Goal: Check status: Check status

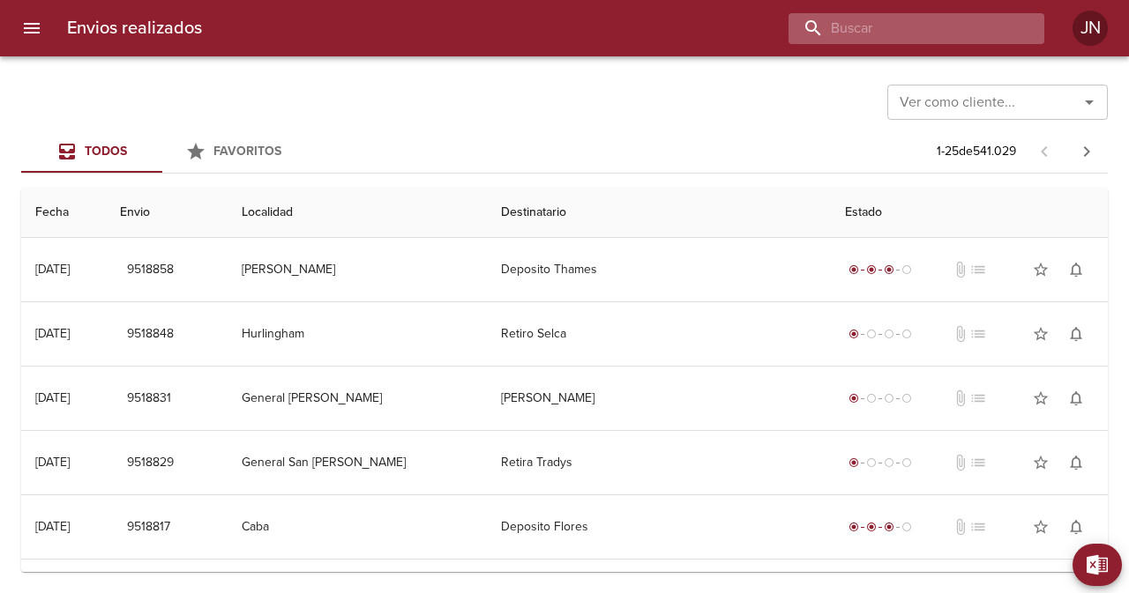
click at [922, 29] on input "buscar" at bounding box center [901, 28] width 226 height 31
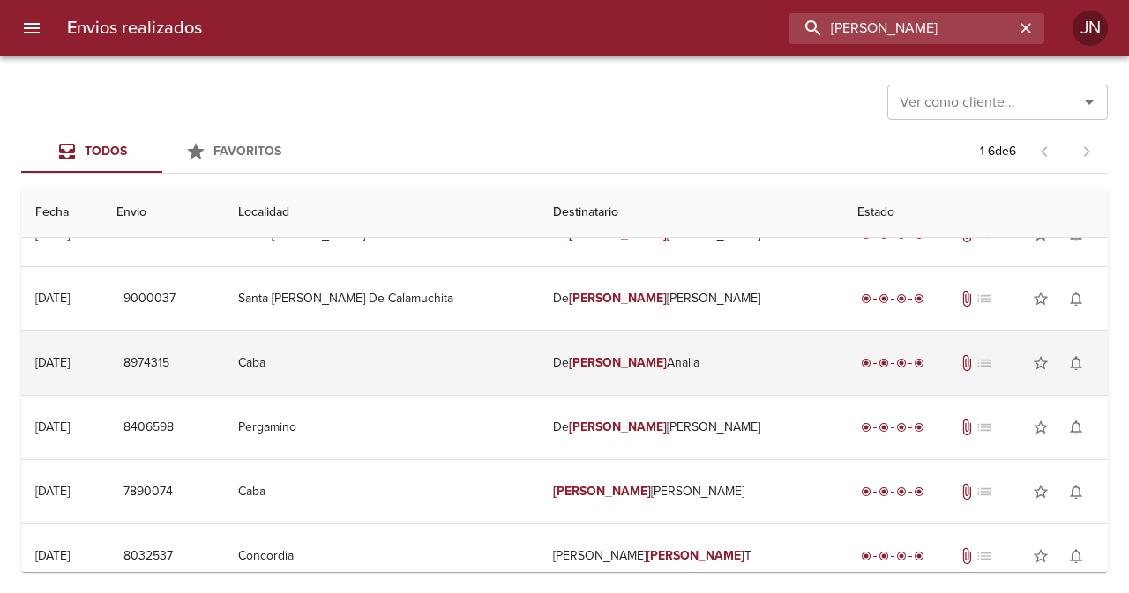
scroll to position [52, 0]
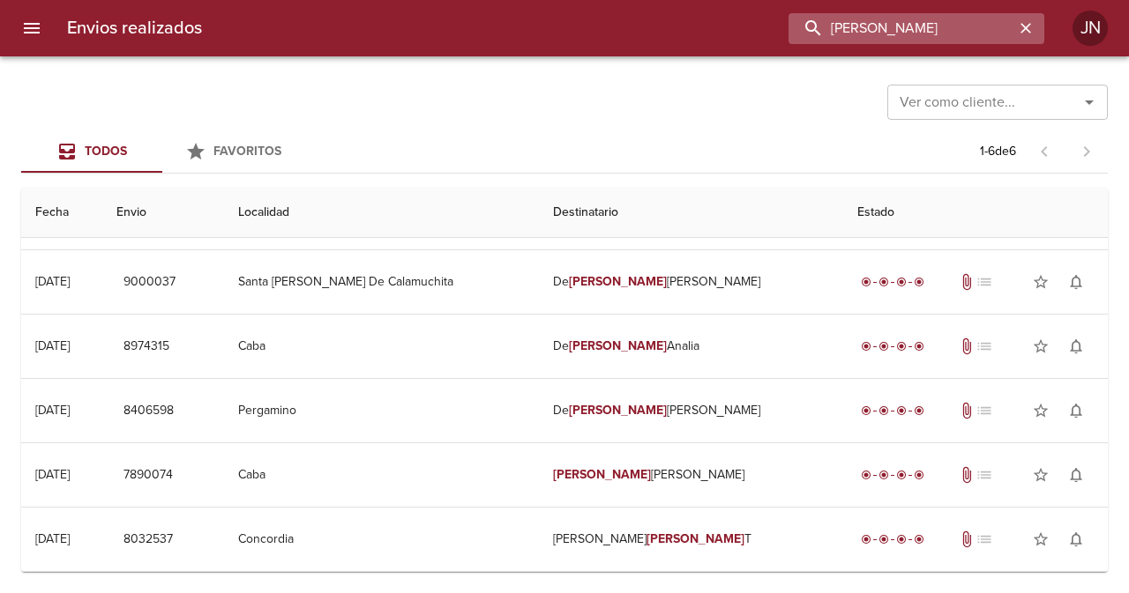
click at [912, 30] on input "[PERSON_NAME]" at bounding box center [901, 28] width 226 height 31
click at [912, 28] on input "[PERSON_NAME]" at bounding box center [901, 28] width 226 height 31
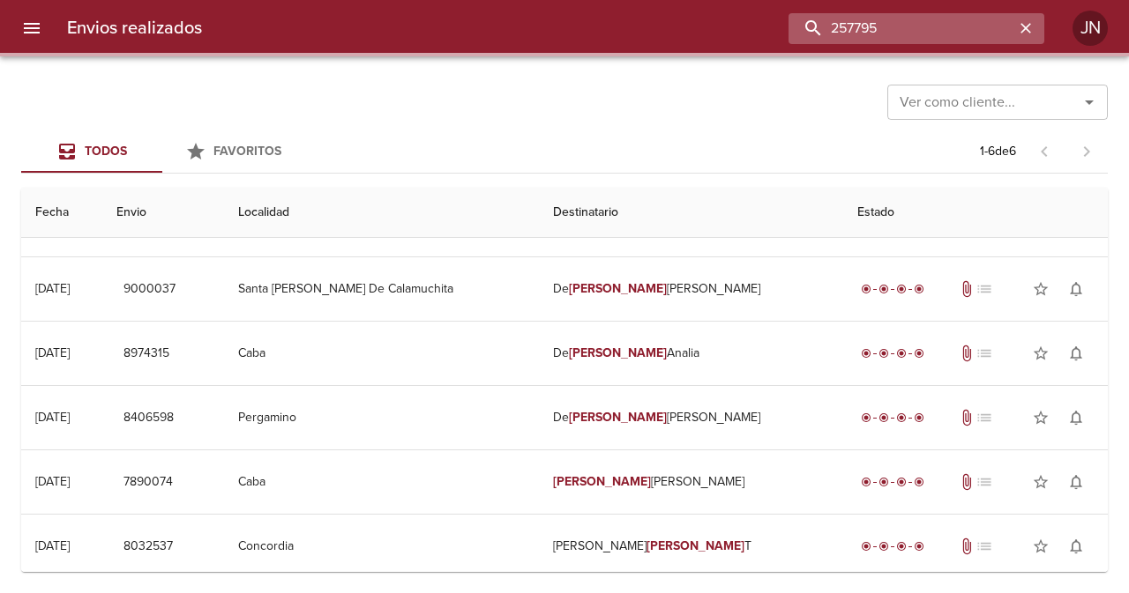
scroll to position [0, 0]
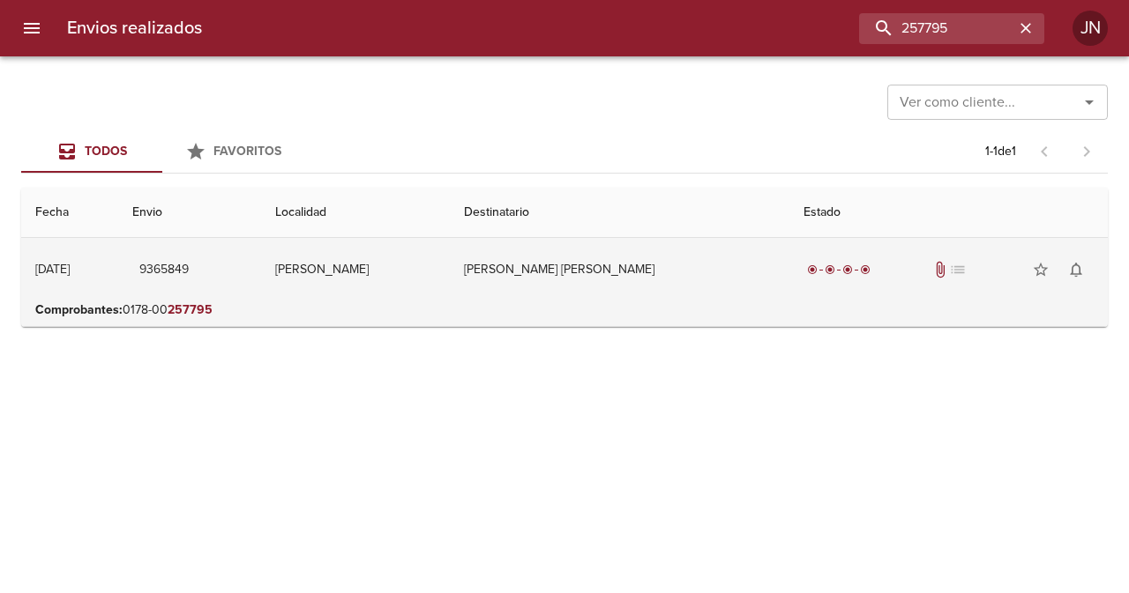
click at [642, 269] on td "[PERSON_NAME] [PERSON_NAME]" at bounding box center [619, 269] width 339 height 63
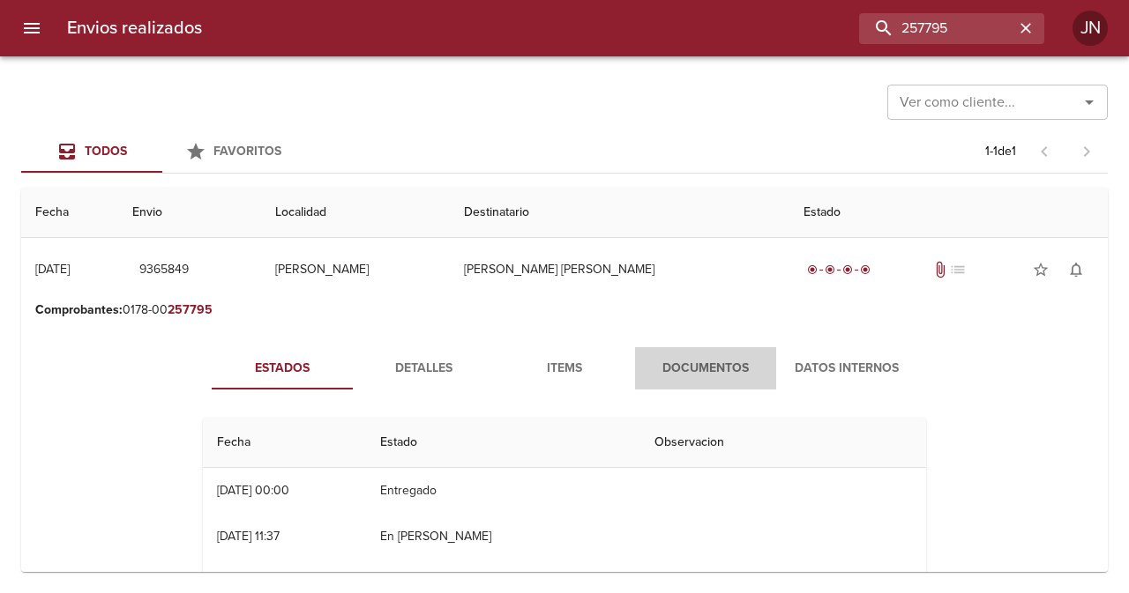
click at [673, 362] on span "Documentos" at bounding box center [705, 369] width 120 height 22
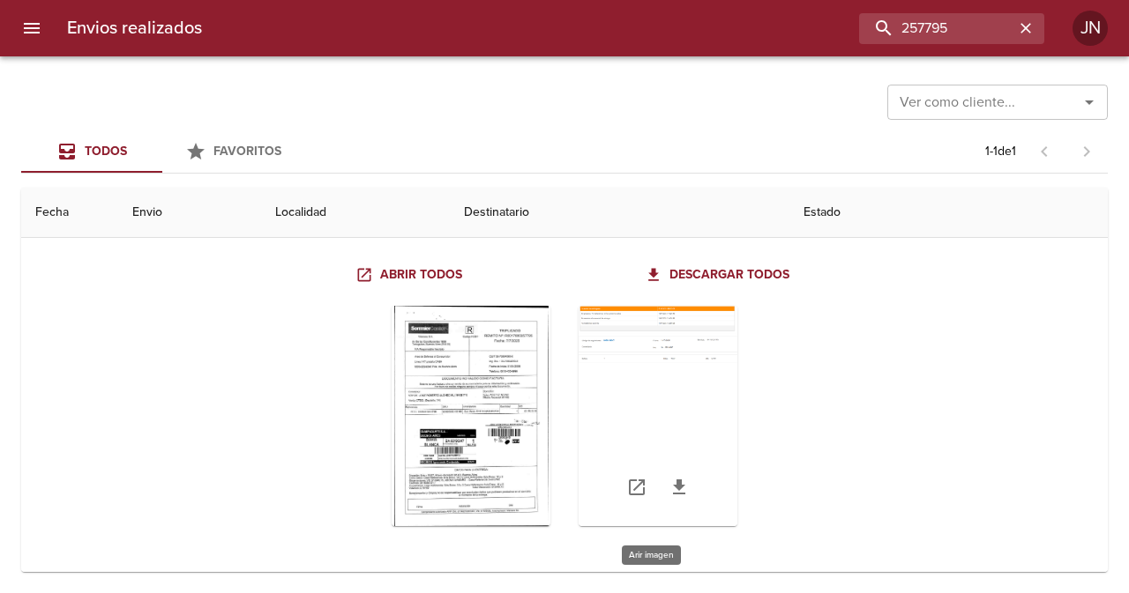
scroll to position [163, 0]
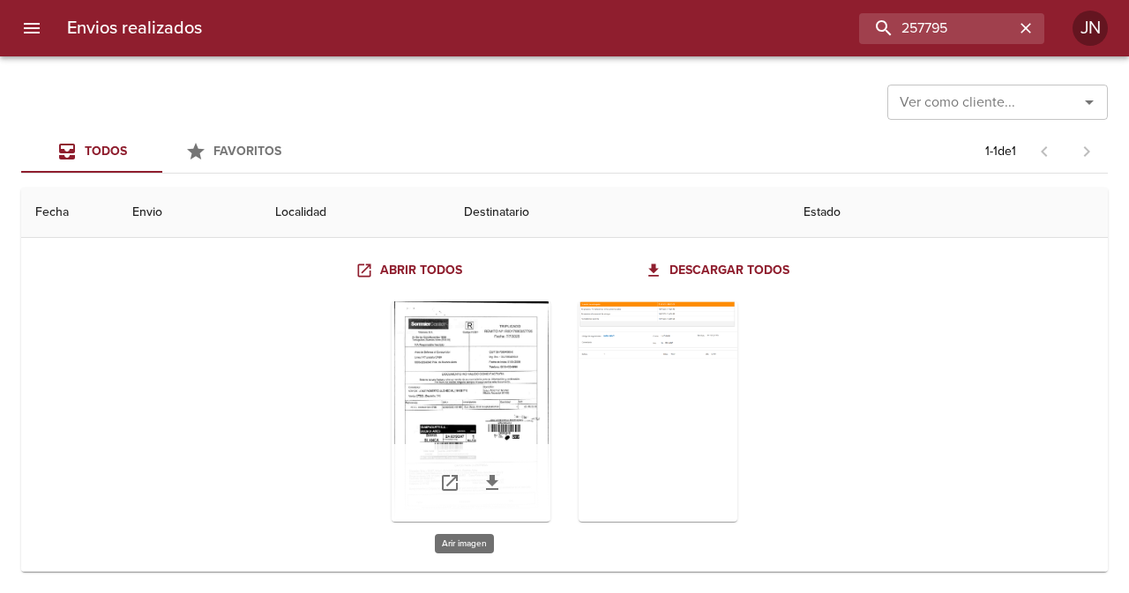
click at [503, 374] on div "Tabla de envíos del cliente" at bounding box center [470, 412] width 159 height 220
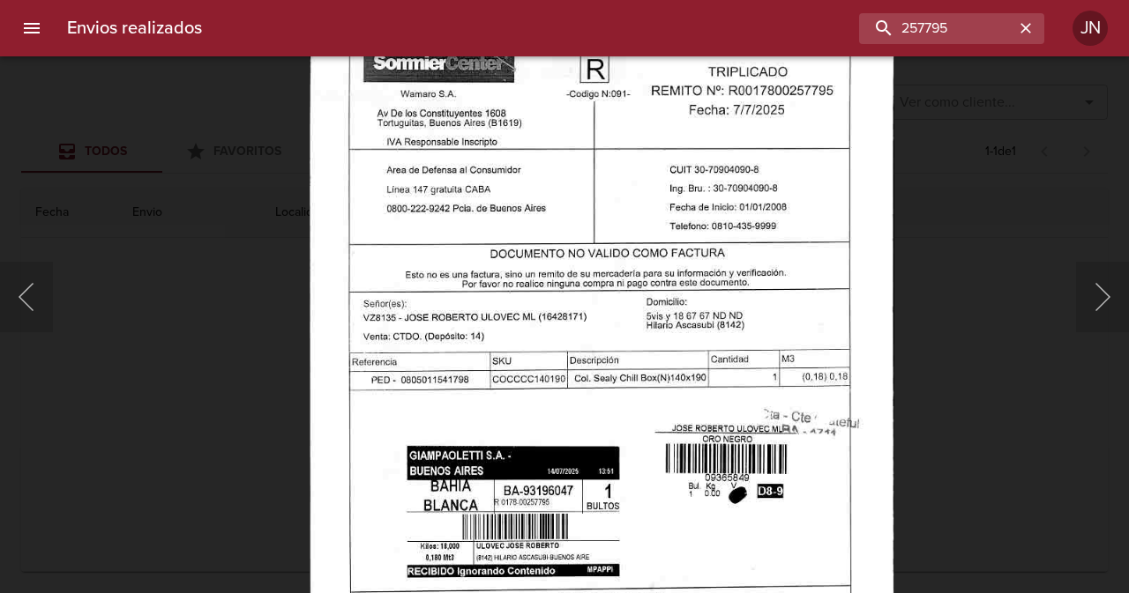
click at [723, 373] on img "Lightbox" at bounding box center [601, 395] width 585 height 838
click at [925, 32] on input "257795" at bounding box center [901, 28] width 226 height 31
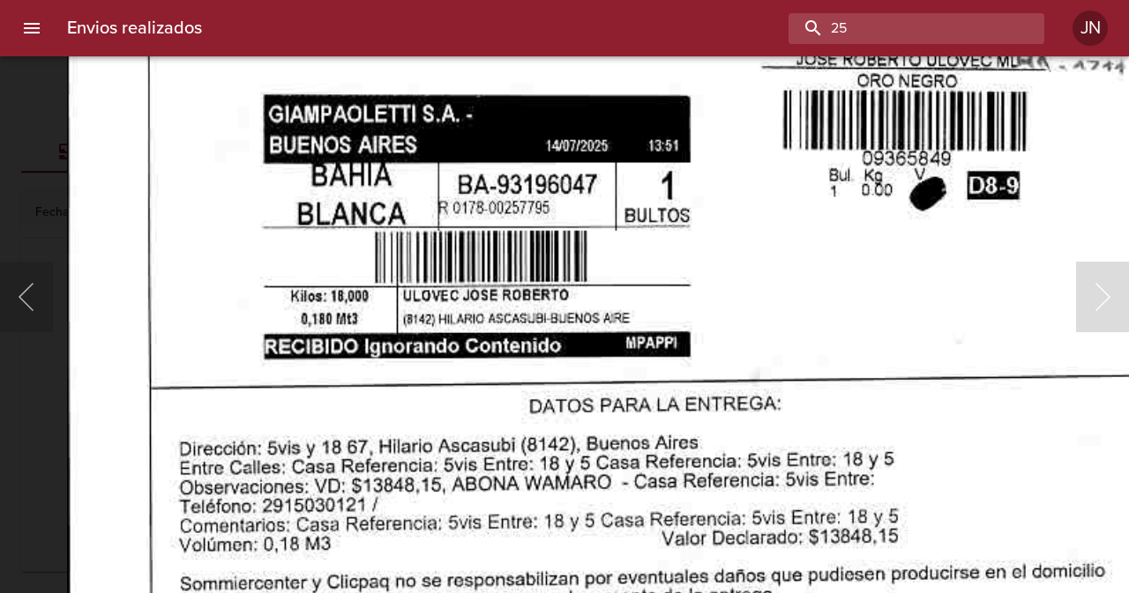
click at [891, 33] on input "25" at bounding box center [901, 28] width 226 height 31
click at [891, 32] on input "25" at bounding box center [901, 28] width 226 height 31
click at [891, 30] on input "25" at bounding box center [901, 28] width 226 height 31
type input "257846"
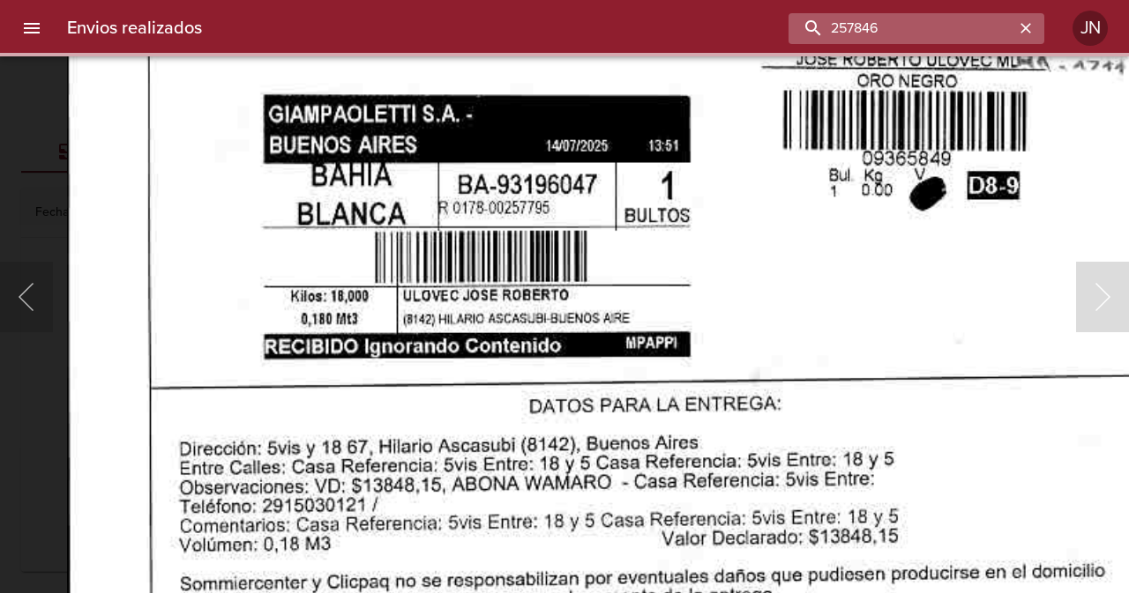
scroll to position [0, 0]
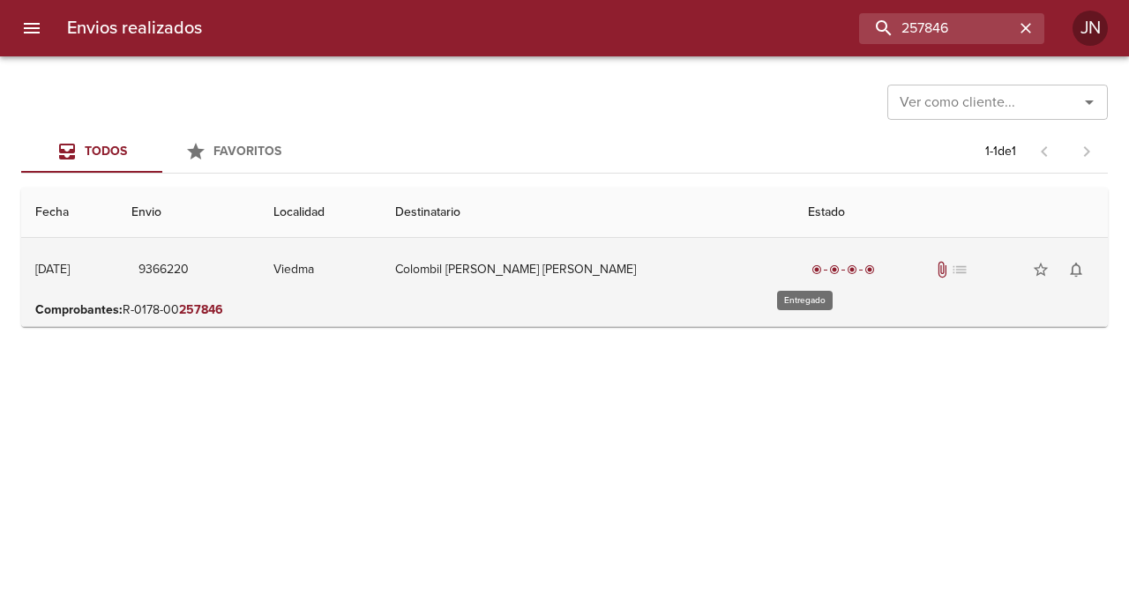
click at [811, 269] on span "radio_button_checked" at bounding box center [816, 269] width 11 height 11
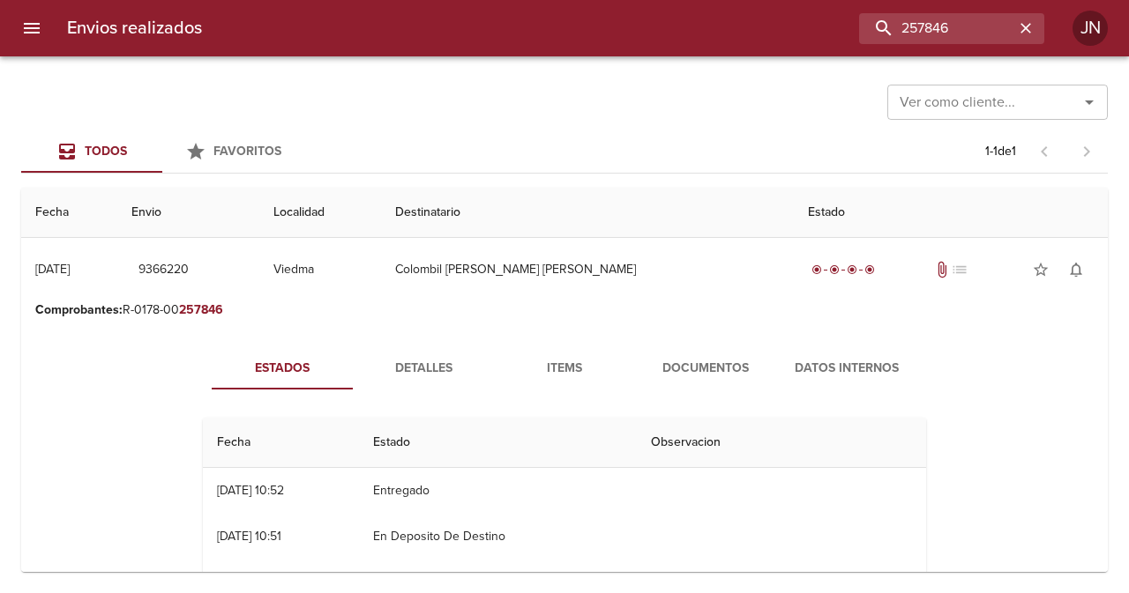
click at [710, 358] on span "Documentos" at bounding box center [705, 369] width 120 height 22
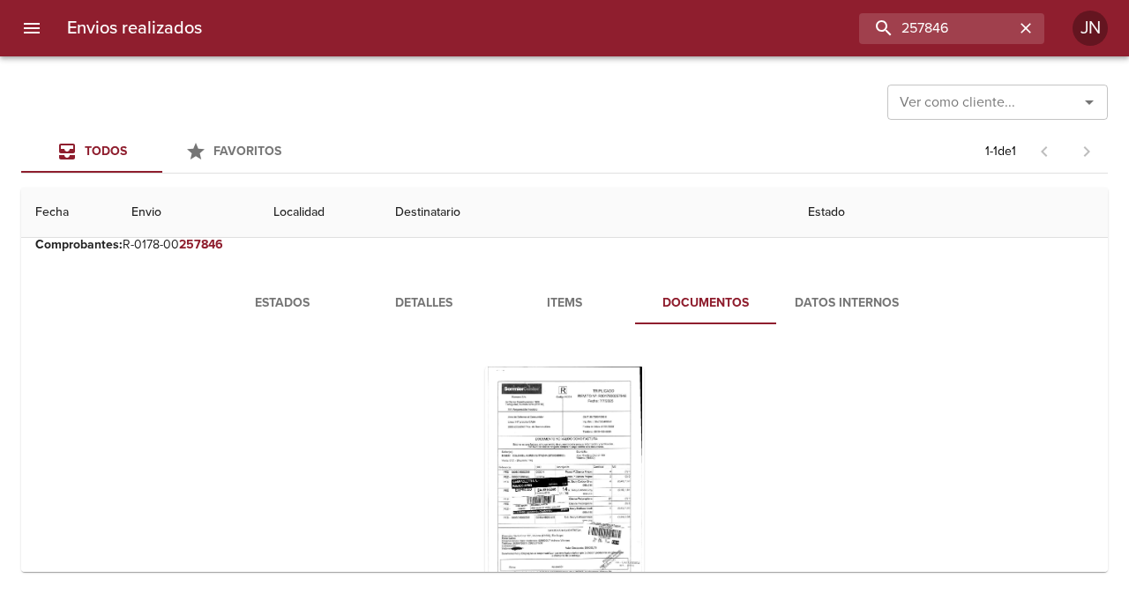
scroll to position [130, 0]
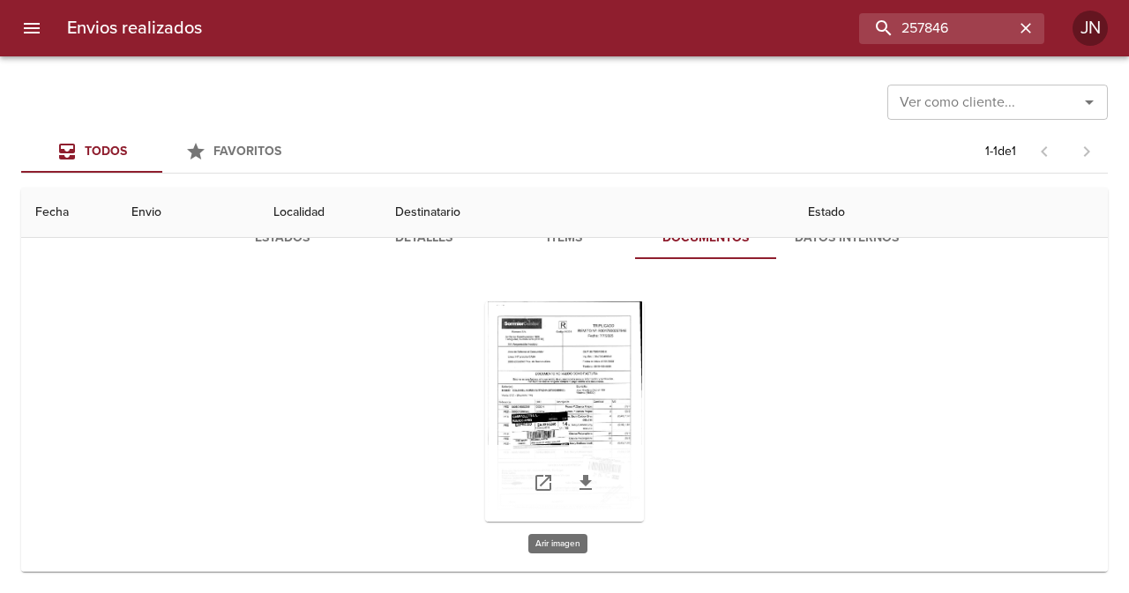
click at [615, 370] on div "Tabla de envíos del cliente" at bounding box center [564, 412] width 159 height 220
